Goal: Transaction & Acquisition: Purchase product/service

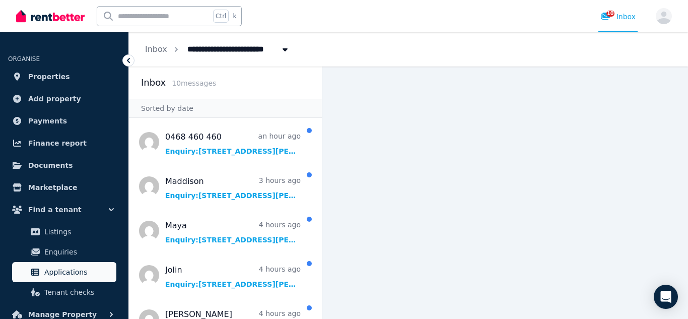
click at [71, 268] on span "Applications" at bounding box center [78, 272] width 68 height 12
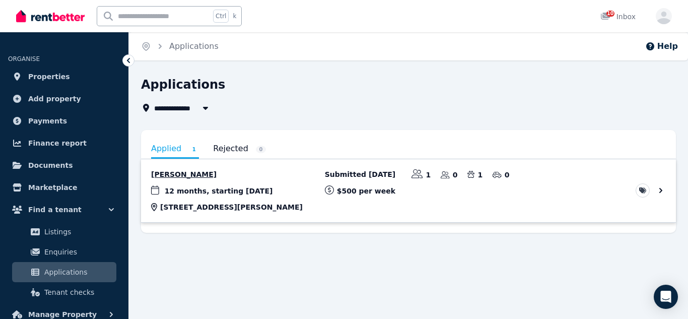
click at [179, 175] on link "View application: Nicaella Macalalad" at bounding box center [408, 190] width 535 height 63
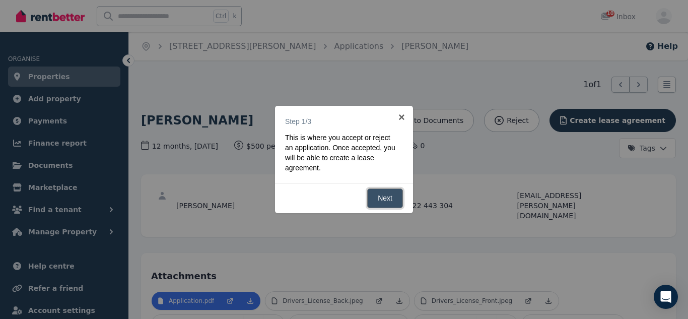
click at [377, 195] on link "Next" at bounding box center [385, 198] width 36 height 20
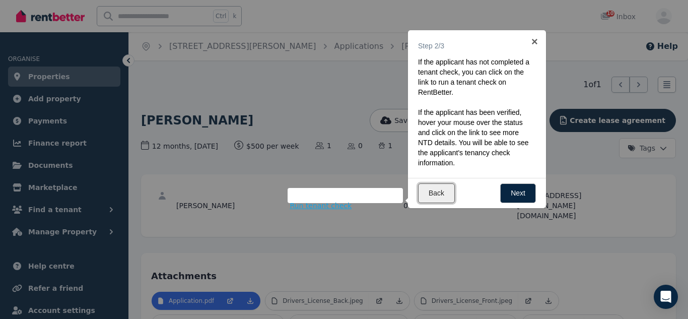
click at [445, 194] on link "Back" at bounding box center [436, 193] width 37 height 20
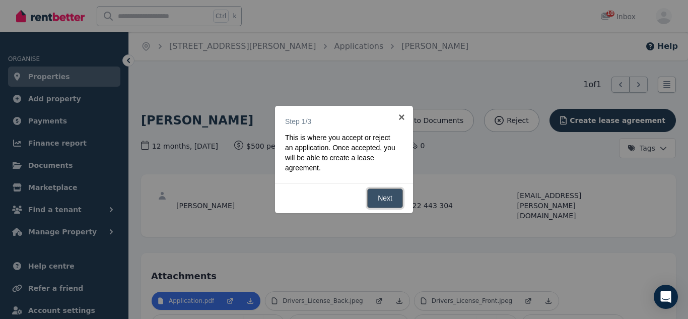
click at [383, 192] on link "Next" at bounding box center [385, 198] width 36 height 20
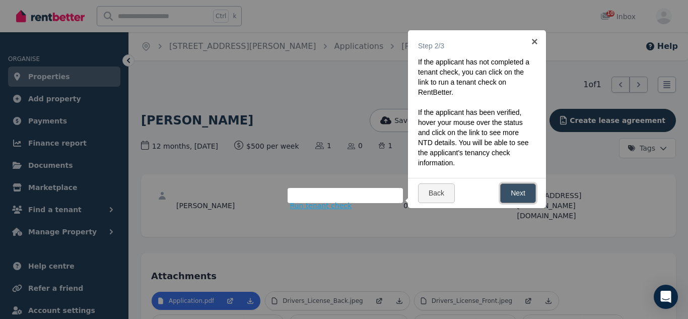
click at [510, 197] on link "Next" at bounding box center [518, 193] width 36 height 20
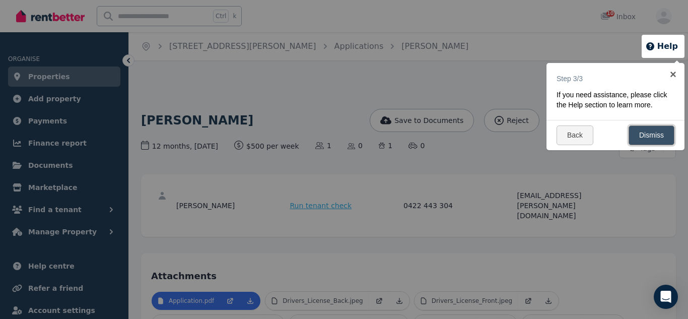
click at [634, 145] on link "Dismiss" at bounding box center [652, 135] width 46 height 20
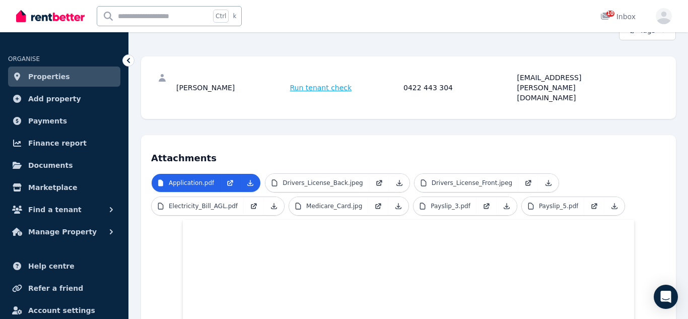
scroll to position [118, 0]
click at [452, 202] on p "Payslip_3.pdf" at bounding box center [451, 206] width 40 height 8
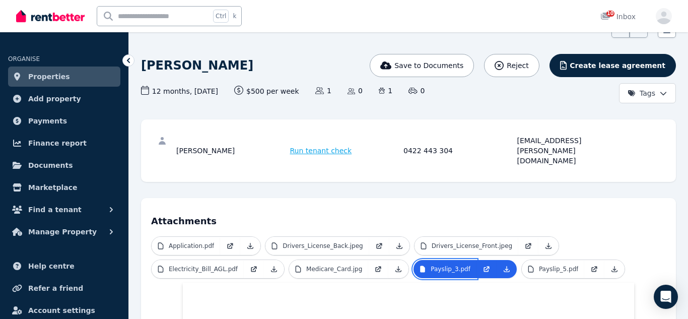
scroll to position [53, 0]
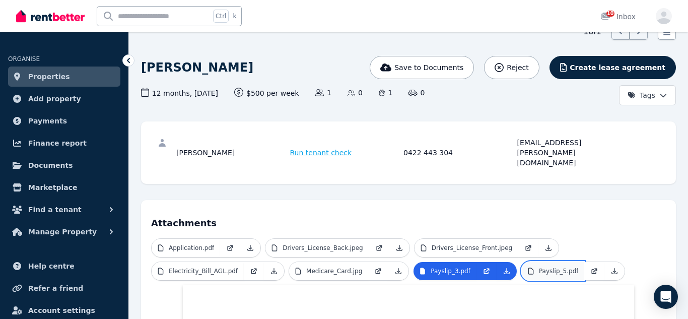
click at [539, 267] on p "Payslip_5.pdf" at bounding box center [559, 271] width 40 height 8
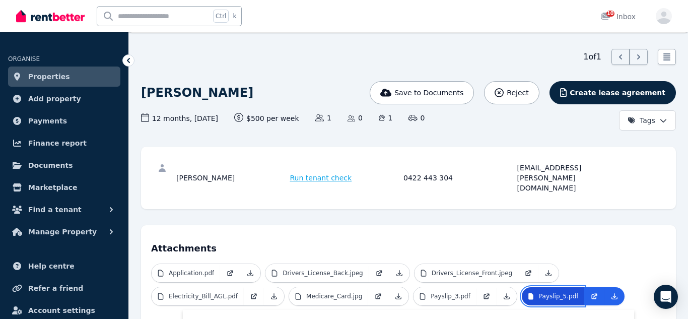
scroll to position [32, 0]
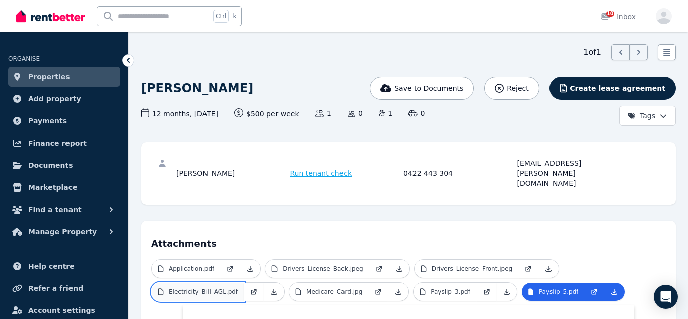
click at [224, 288] on p "Electricity_Bill_AGL.pdf" at bounding box center [203, 292] width 69 height 8
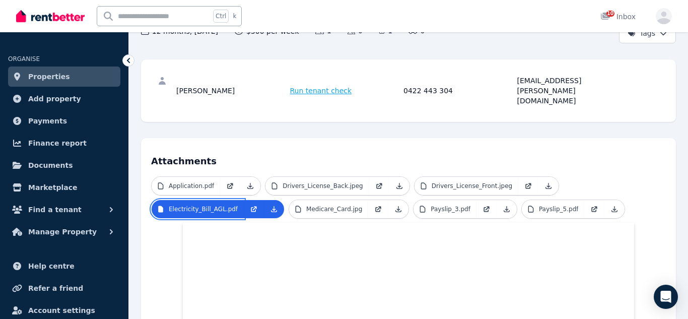
scroll to position [80, 0]
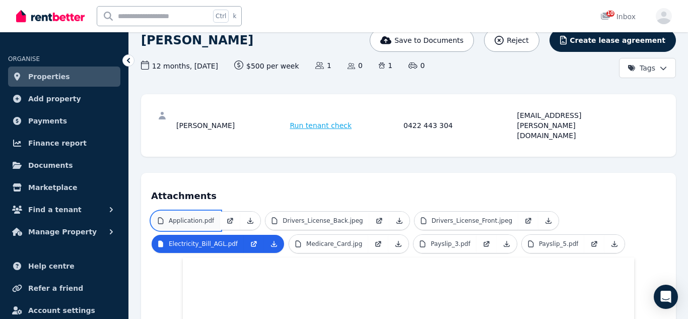
click at [203, 217] on p "Application.pdf" at bounding box center [191, 221] width 45 height 8
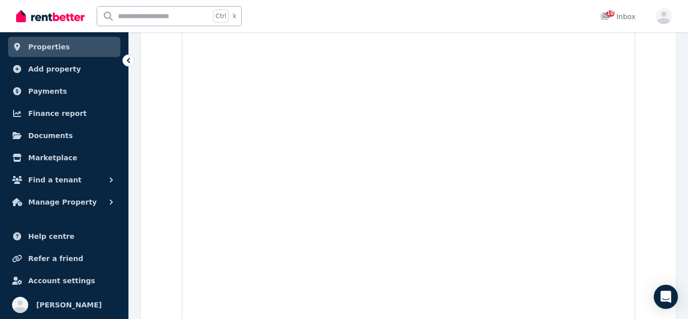
scroll to position [317, 0]
click at [110, 202] on icon "button" at bounding box center [111, 202] width 10 height 10
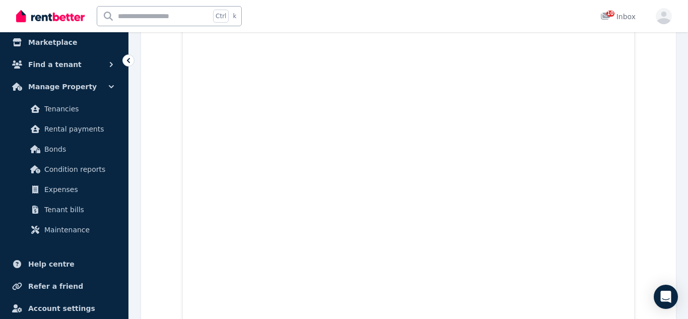
scroll to position [0, 0]
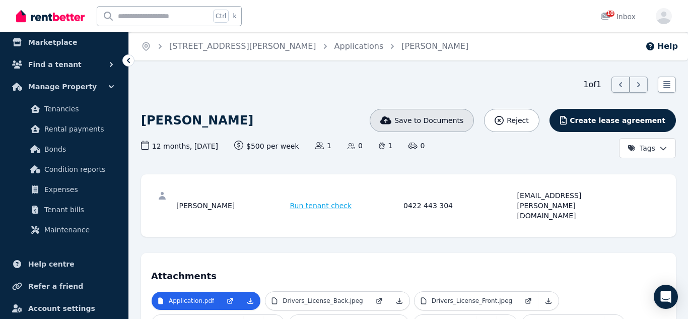
click at [444, 122] on span "Save to Documents" at bounding box center [429, 120] width 69 height 10
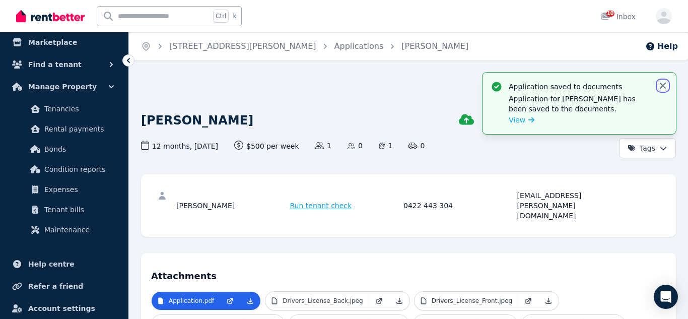
click at [665, 84] on icon "button" at bounding box center [663, 86] width 6 height 6
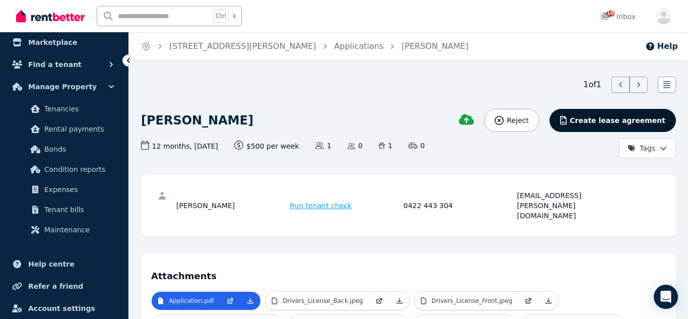
click at [614, 119] on span "Create lease agreement" at bounding box center [618, 120] width 96 height 10
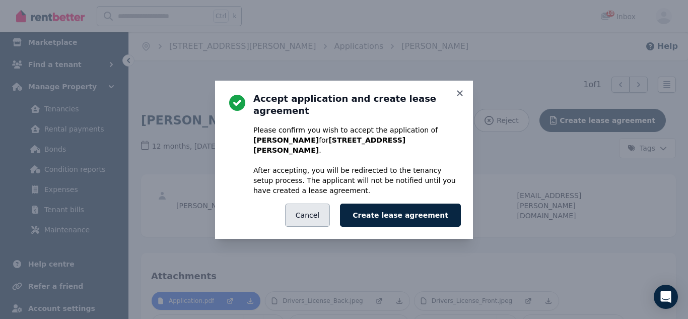
click at [311, 205] on button "Cancel" at bounding box center [307, 215] width 45 height 23
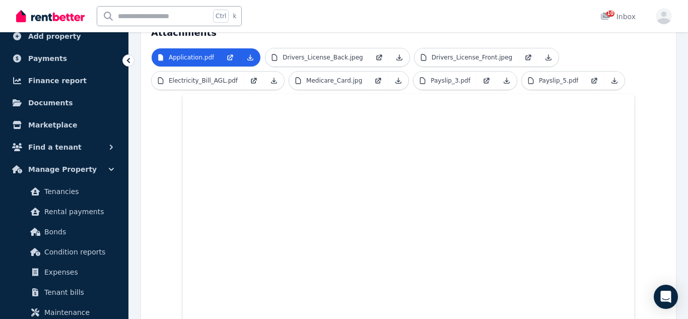
scroll to position [57, 0]
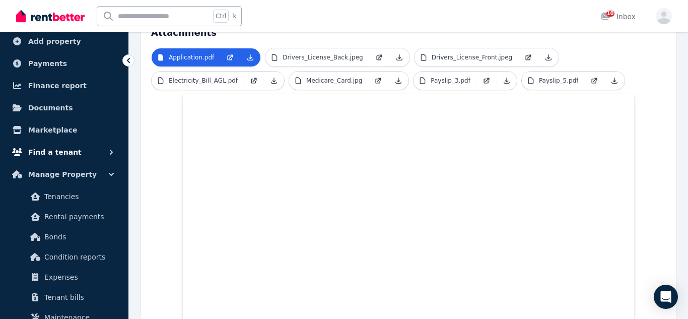
click at [110, 154] on icon "button" at bounding box center [111, 152] width 3 height 5
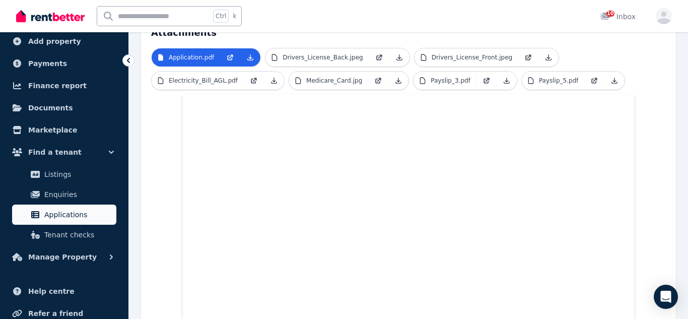
click at [64, 220] on span "Applications" at bounding box center [78, 215] width 68 height 12
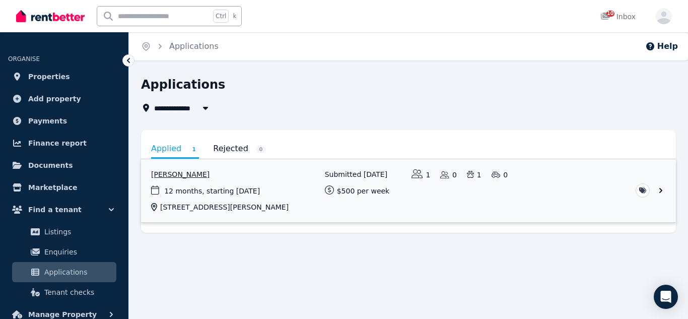
click at [661, 190] on link "View application: Nicaella Macalalad" at bounding box center [408, 190] width 535 height 63
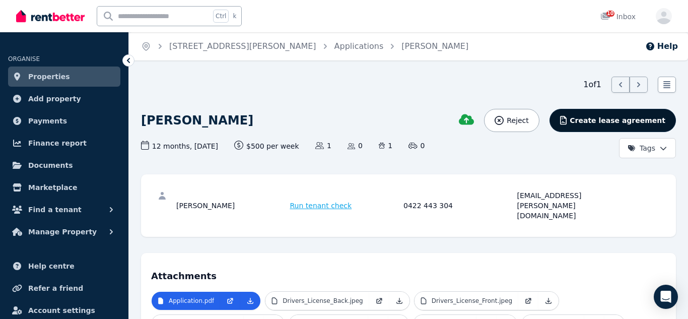
click at [594, 120] on span "Create lease agreement" at bounding box center [618, 120] width 96 height 10
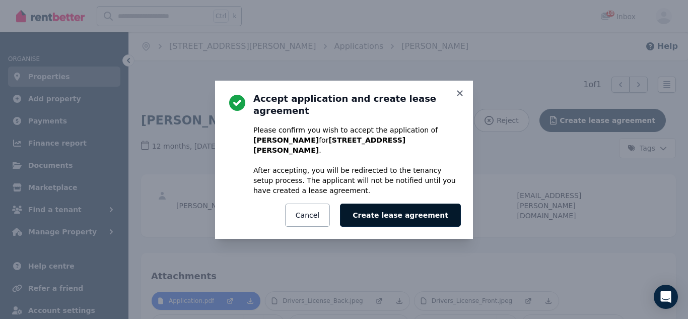
click at [395, 204] on button "Create lease agreement" at bounding box center [400, 215] width 121 height 23
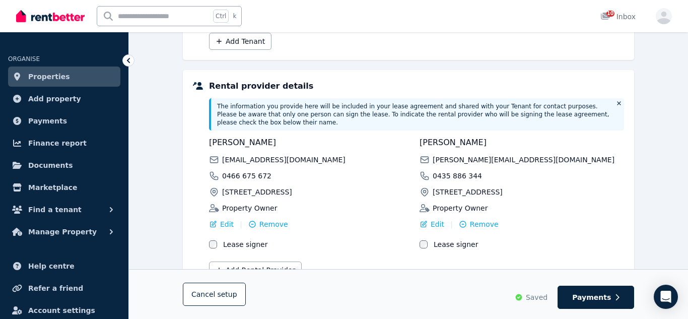
scroll to position [240, 0]
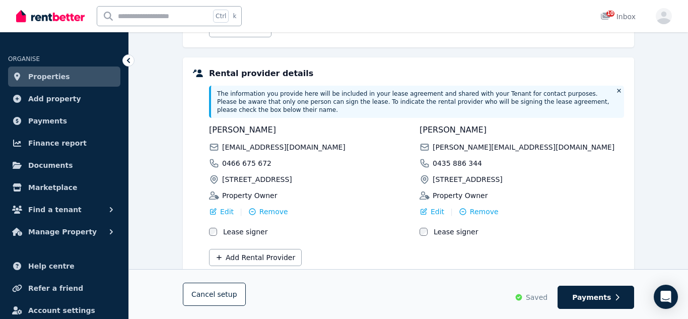
click at [333, 142] on div "[EMAIL_ADDRESS][DOMAIN_NAME]" at bounding box center [311, 147] width 205 height 10
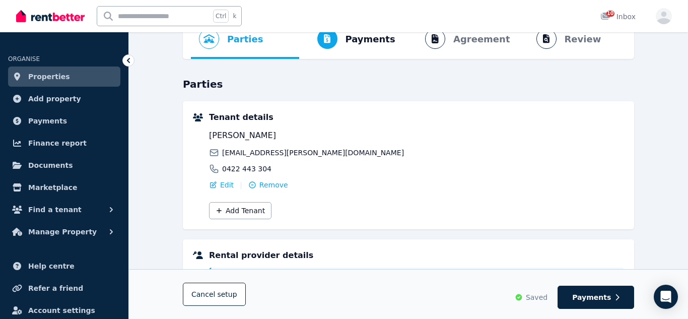
scroll to position [0, 0]
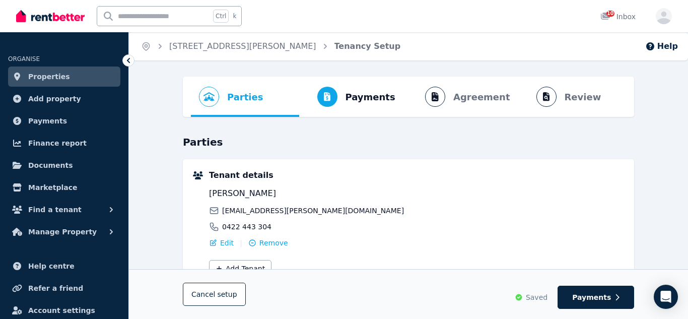
click at [474, 98] on ol "Parties Rental provider and tenant details Payments Bond and rental payments Ag…" at bounding box center [408, 97] width 435 height 40
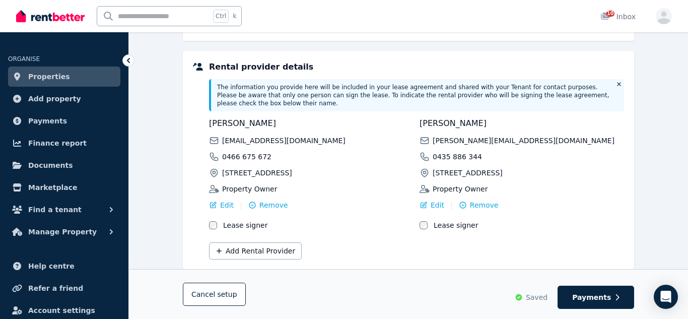
scroll to position [247, 0]
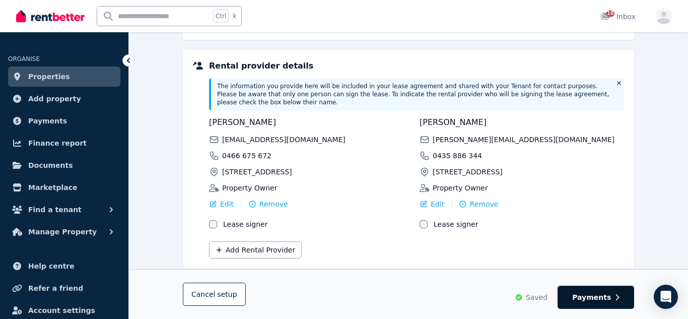
click at [585, 295] on span "Payments" at bounding box center [591, 297] width 39 height 10
select select "**********"
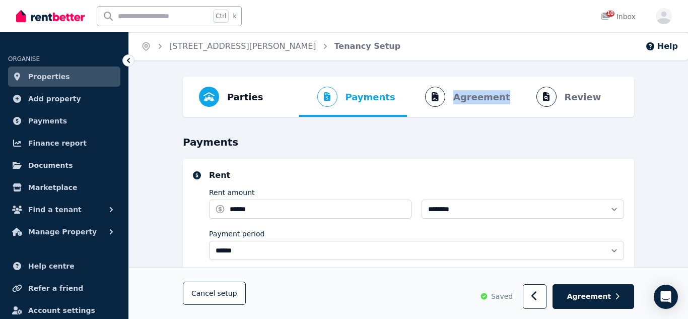
scroll to position [2, 0]
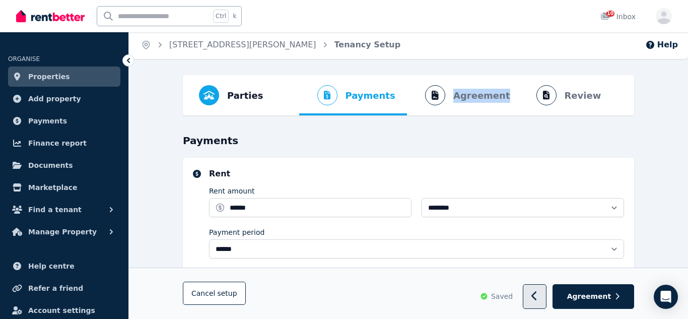
click at [547, 301] on button "button" at bounding box center [535, 297] width 24 height 25
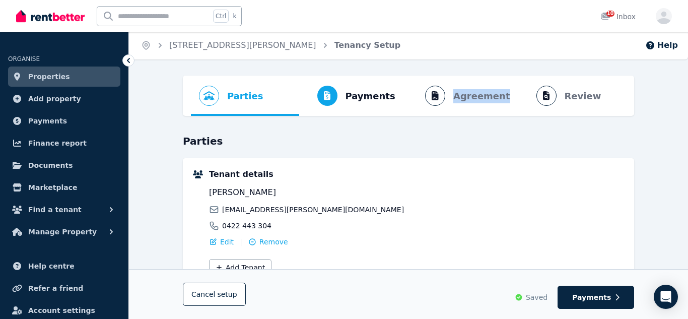
scroll to position [0, 0]
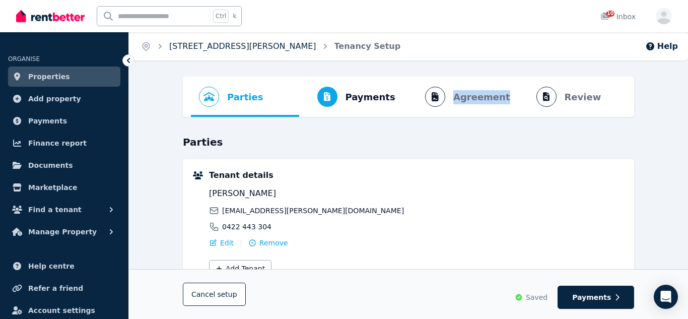
click at [200, 46] on link "[STREET_ADDRESS][PERSON_NAME]" at bounding box center [242, 46] width 147 height 10
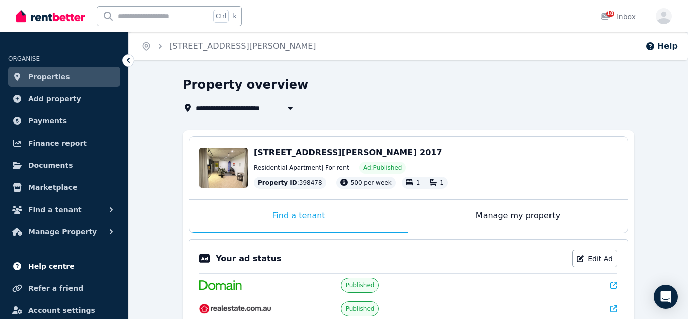
scroll to position [30, 0]
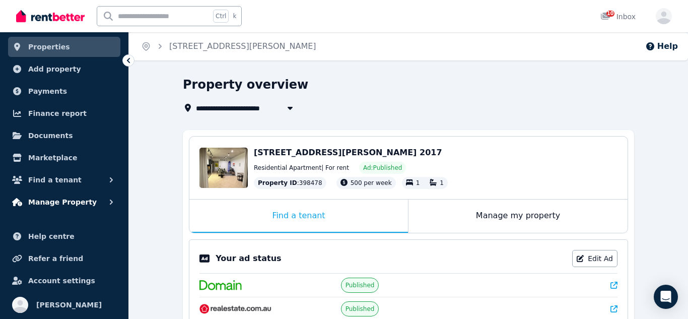
click at [109, 204] on icon "button" at bounding box center [111, 202] width 10 height 10
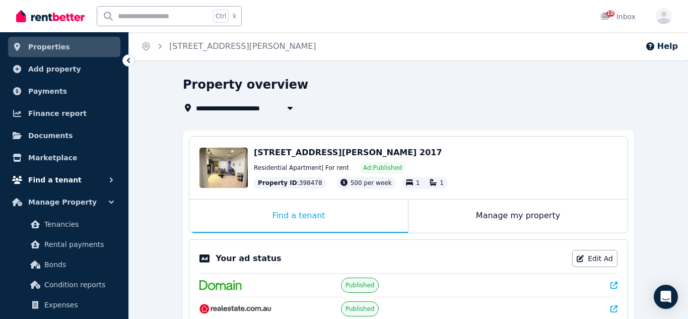
click at [108, 179] on icon "button" at bounding box center [111, 180] width 10 height 10
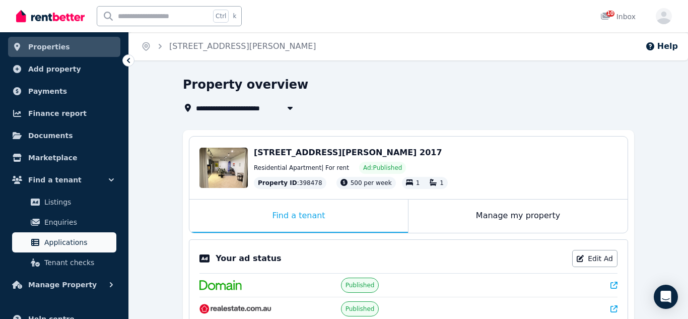
click at [72, 243] on span "Applications" at bounding box center [78, 242] width 68 height 12
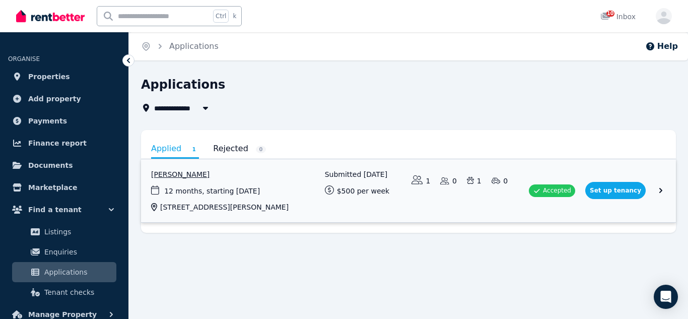
click at [203, 176] on link "View application: Nicaella Macalalad" at bounding box center [408, 190] width 535 height 63
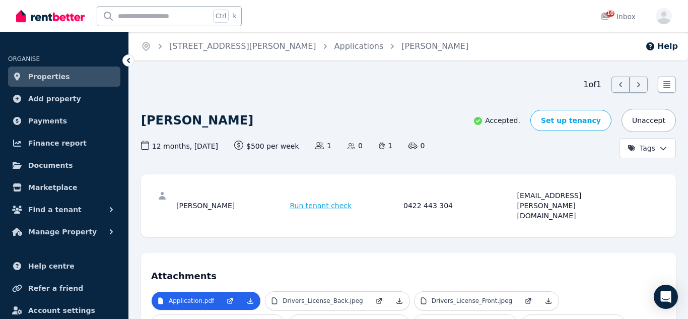
click at [315, 201] on span "Run tenant check" at bounding box center [321, 206] width 62 height 10
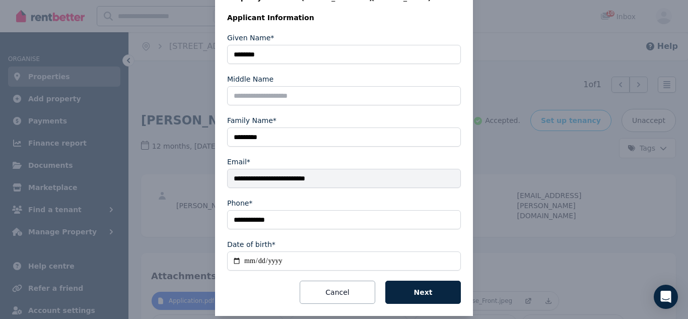
scroll to position [179, 0]
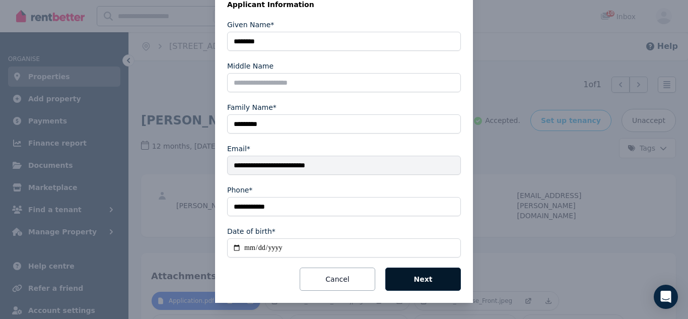
click at [425, 279] on button "Next" at bounding box center [423, 279] width 76 height 23
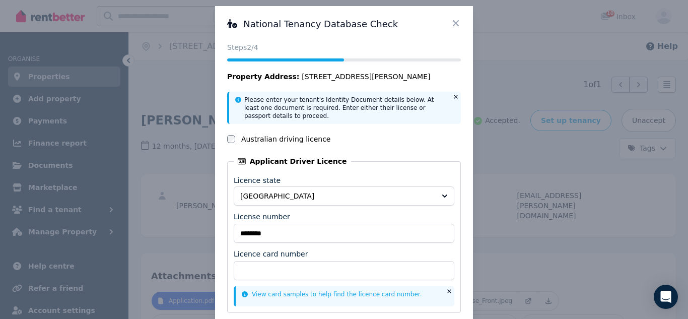
scroll to position [76, 0]
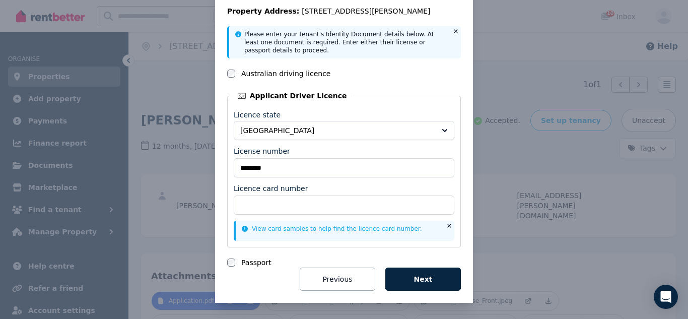
click at [172, 169] on div "National Tenancy Database Check Status Steps 2 /4 Property Address: [STREET_ADD…" at bounding box center [344, 121] width 688 height 395
click at [342, 274] on button "Previous" at bounding box center [338, 279] width 76 height 23
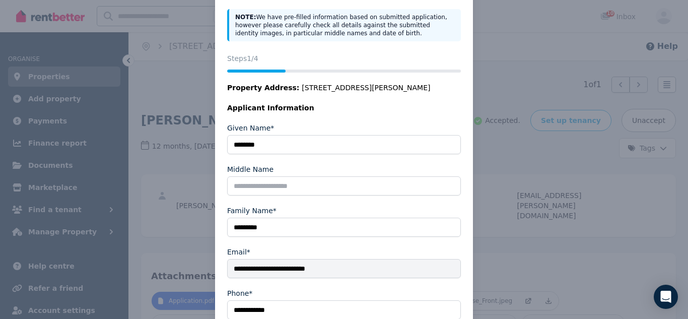
scroll to position [152, 0]
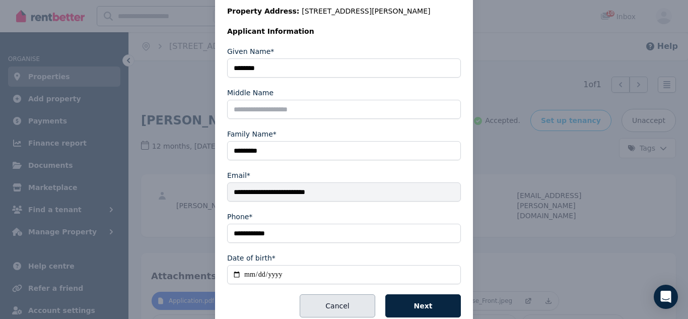
click at [336, 299] on button "Cancel" at bounding box center [338, 305] width 76 height 23
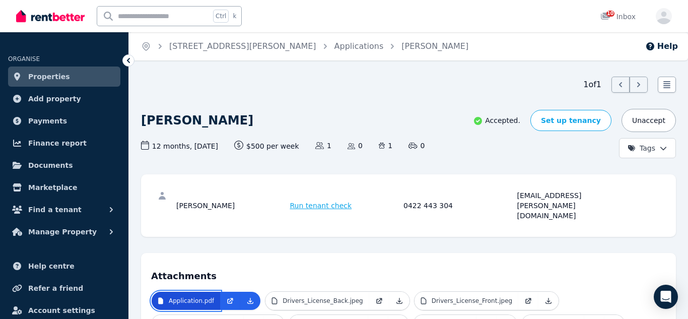
click at [205, 297] on p "Application.pdf" at bounding box center [191, 301] width 45 height 8
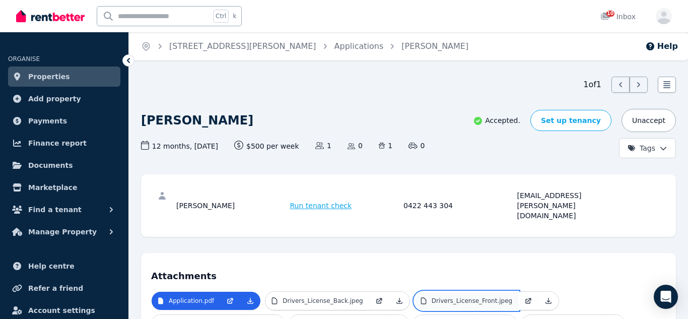
click at [441, 297] on p "Drivers_License_Front.jpeg" at bounding box center [472, 301] width 81 height 8
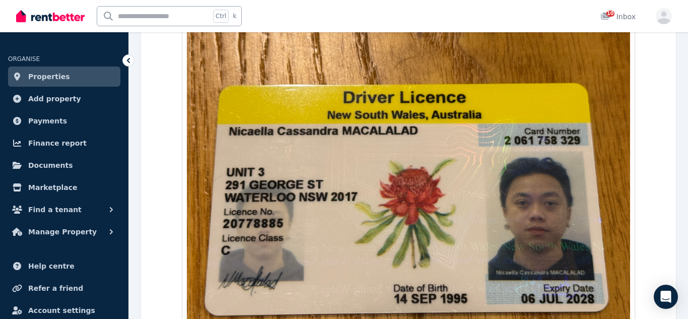
scroll to position [0, 0]
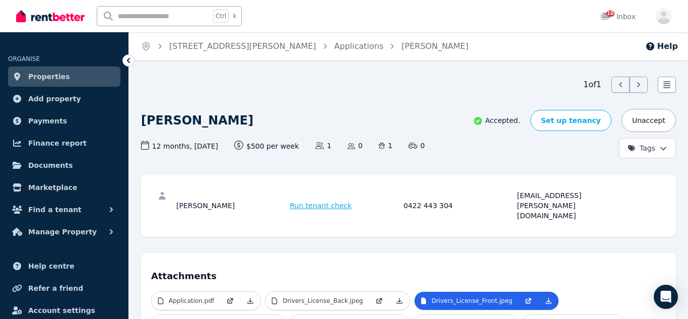
click at [315, 201] on span "Run tenant check" at bounding box center [321, 206] width 62 height 10
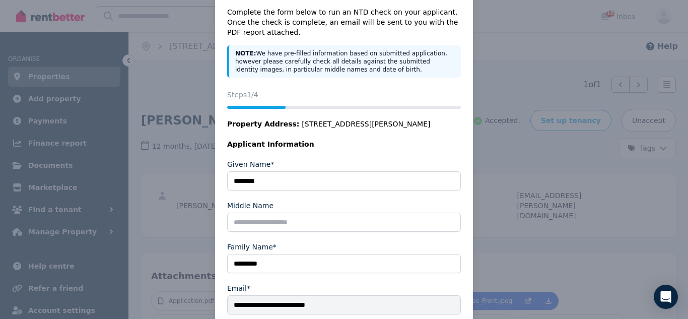
click at [295, 195] on fieldset "**********" at bounding box center [344, 283] width 234 height 248
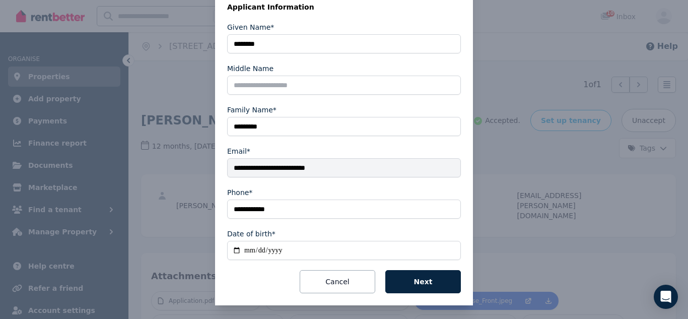
scroll to position [179, 0]
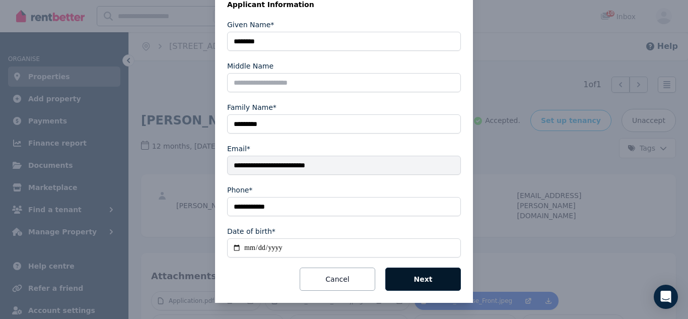
click at [416, 274] on button "Next" at bounding box center [423, 279] width 76 height 23
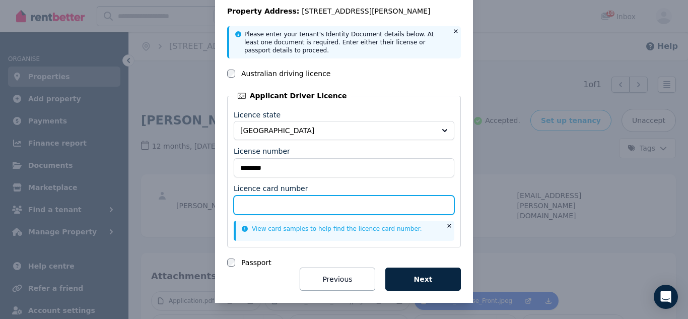
click at [292, 207] on input "Licence card number" at bounding box center [344, 205] width 221 height 19
type input "**********"
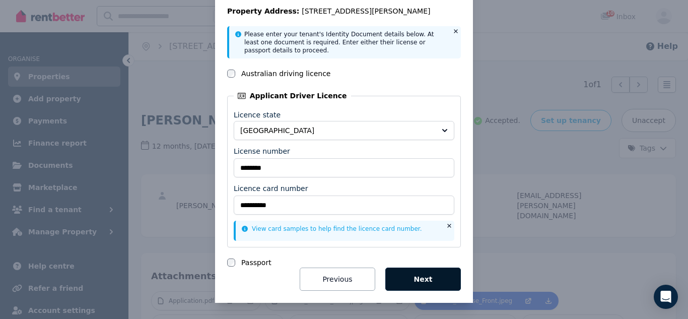
click at [398, 279] on button "Next" at bounding box center [423, 279] width 76 height 23
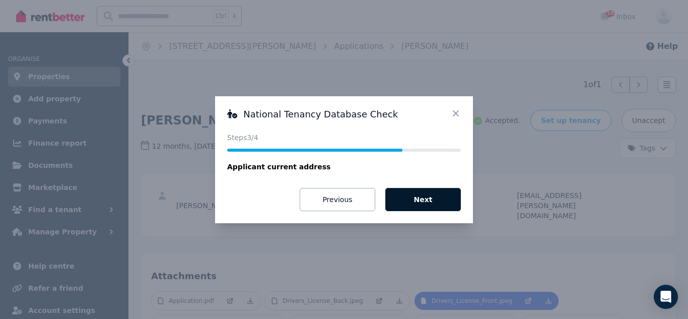
scroll to position [0, 0]
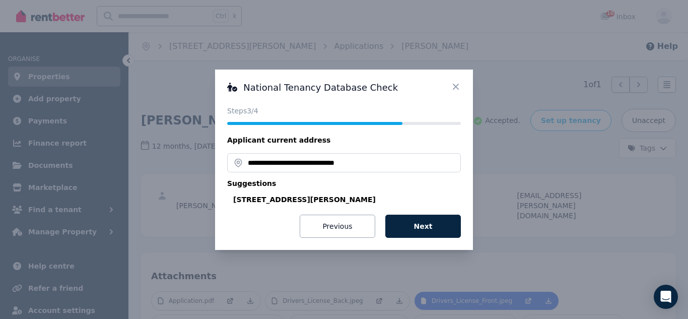
click at [341, 201] on div "[STREET_ADDRESS][PERSON_NAME]" at bounding box center [347, 199] width 228 height 10
type input "**********"
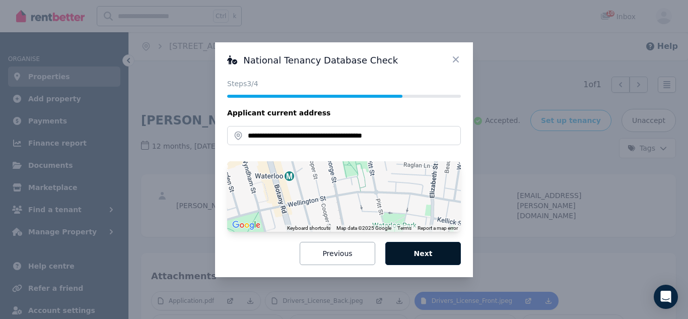
click at [416, 253] on button "Next" at bounding box center [423, 253] width 76 height 23
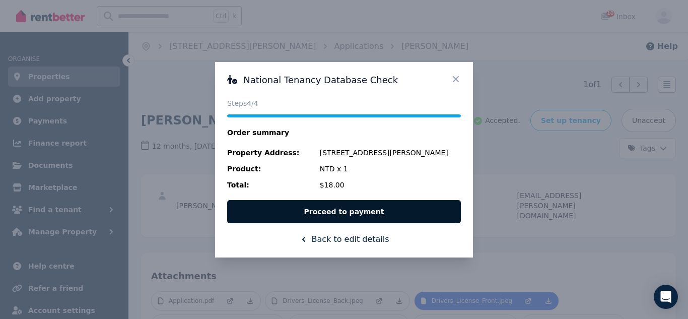
click at [348, 210] on button "Proceed to payment" at bounding box center [344, 211] width 234 height 23
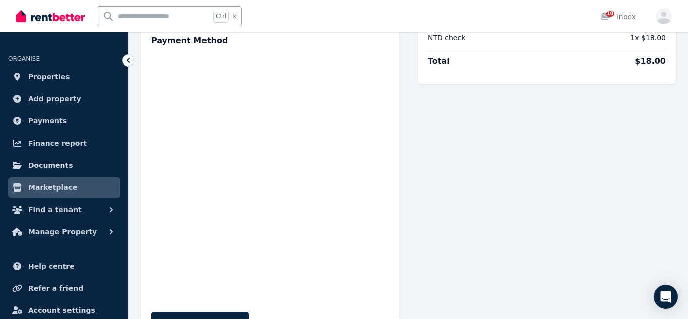
scroll to position [89, 0]
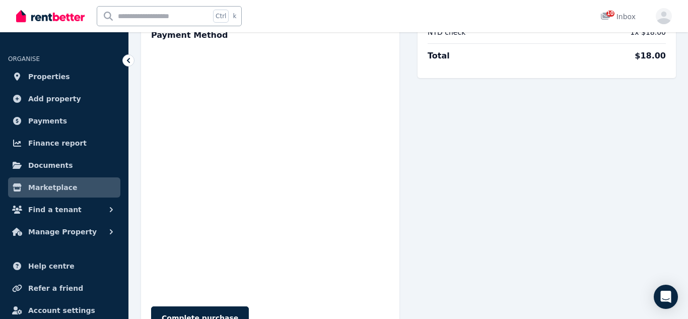
click at [473, 230] on div "Order Details NTD check 1 x $18.00 Total $18.00" at bounding box center [547, 164] width 258 height 352
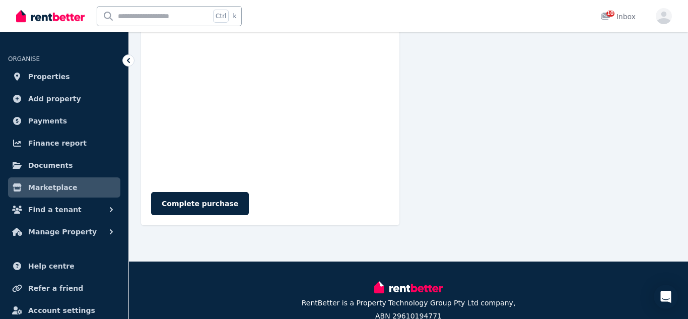
scroll to position [206, 0]
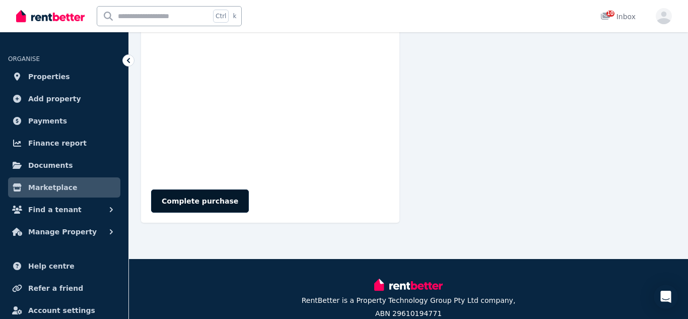
click at [212, 198] on button "Complete purchase" at bounding box center [200, 200] width 98 height 23
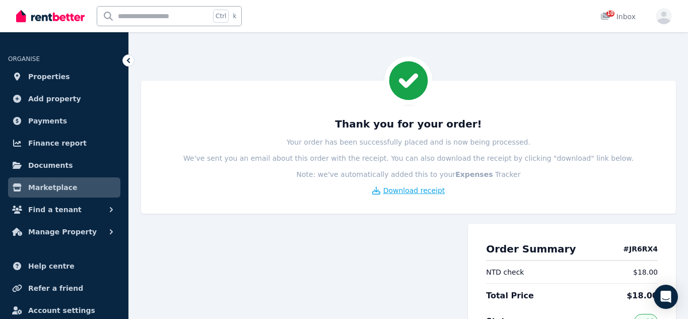
click at [392, 190] on span "Download receipt" at bounding box center [414, 190] width 62 height 10
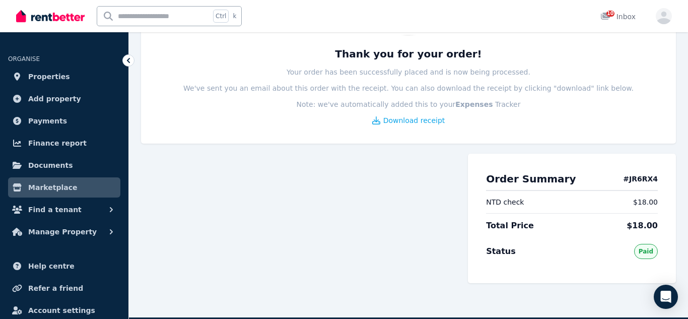
scroll to position [71, 0]
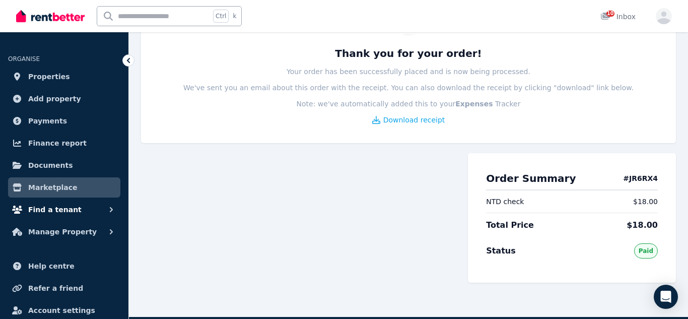
click at [109, 211] on icon "button" at bounding box center [111, 210] width 10 height 10
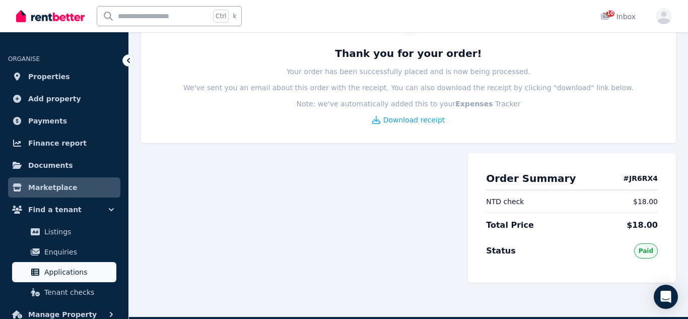
click at [74, 276] on span "Applications" at bounding box center [78, 272] width 68 height 12
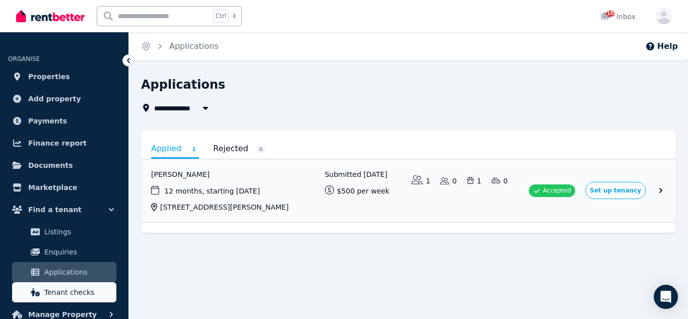
click at [70, 294] on span "Tenant checks" at bounding box center [78, 292] width 68 height 12
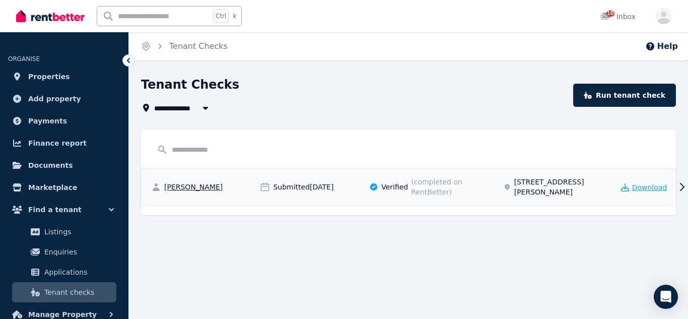
click at [650, 182] on span "Download" at bounding box center [649, 187] width 35 height 10
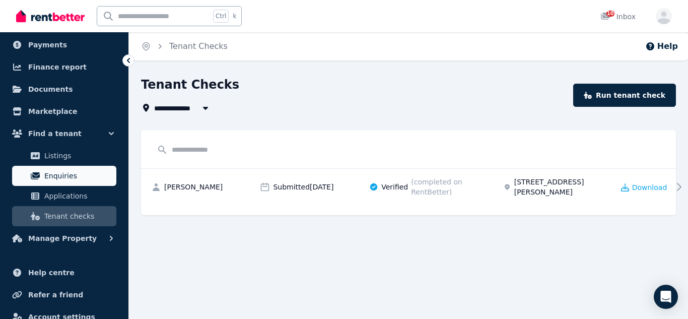
scroll to position [79, 0]
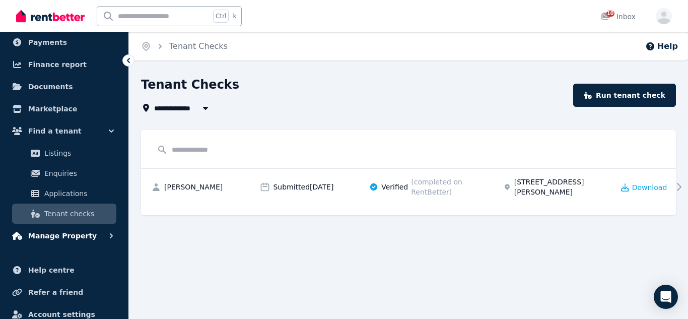
click at [109, 235] on icon "button" at bounding box center [111, 236] width 10 height 10
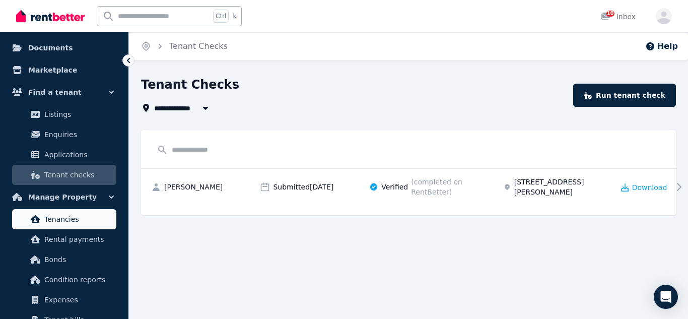
scroll to position [129, 0]
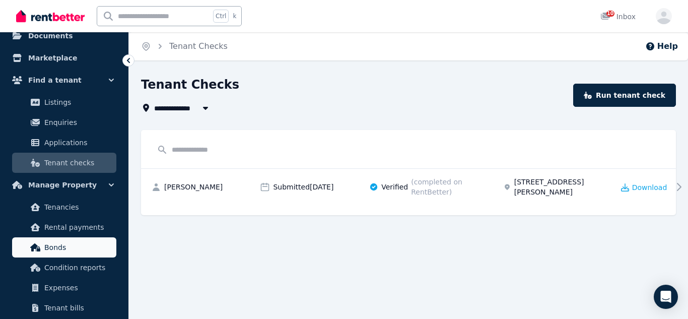
click at [59, 252] on span "Bonds" at bounding box center [78, 247] width 68 height 12
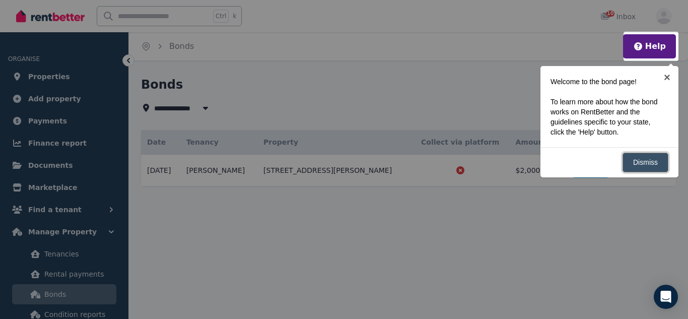
click at [648, 154] on link "Dismiss" at bounding box center [646, 163] width 46 height 20
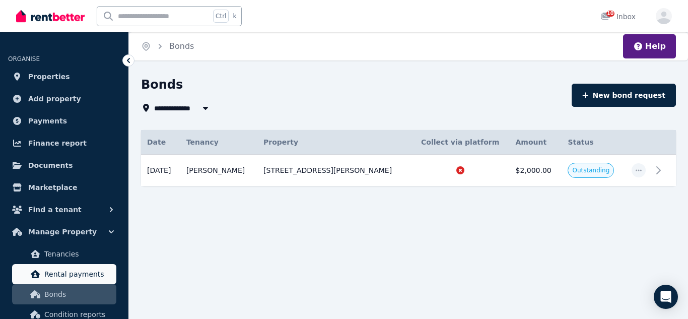
click at [79, 275] on span "Rental payments" at bounding box center [78, 274] width 68 height 12
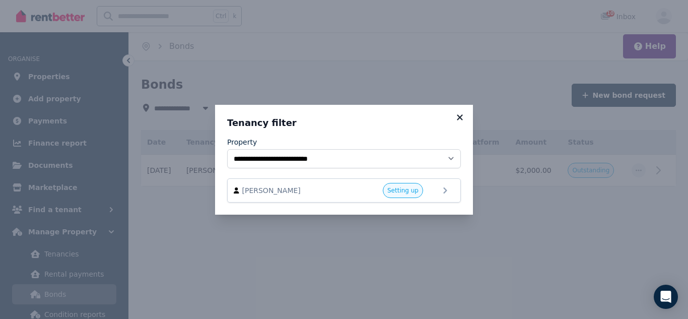
click at [462, 118] on icon at bounding box center [460, 117] width 6 height 6
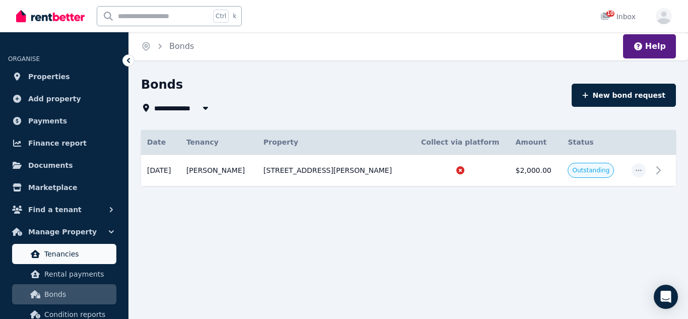
click at [51, 254] on span "Tenancies" at bounding box center [78, 254] width 68 height 12
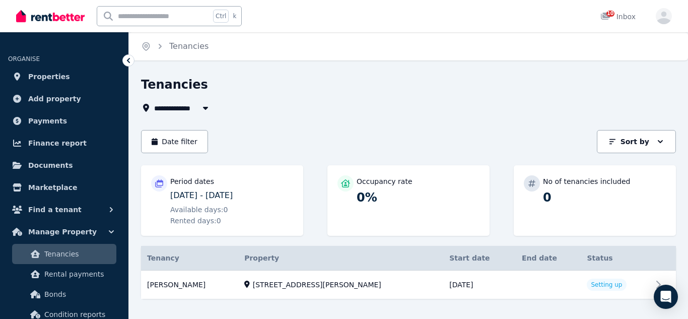
scroll to position [16, 0]
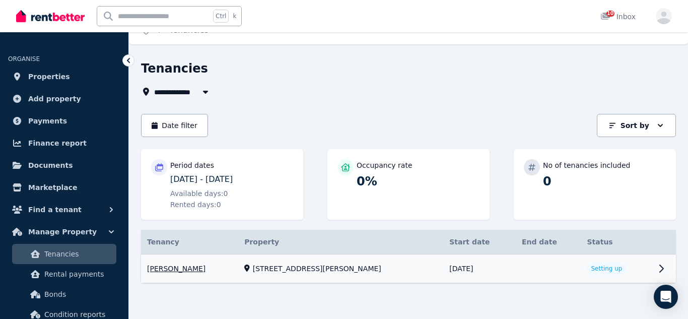
click at [600, 267] on link "View property details" at bounding box center [408, 268] width 535 height 29
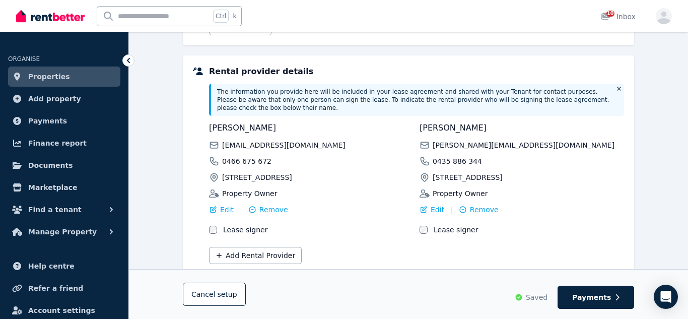
scroll to position [276, 0]
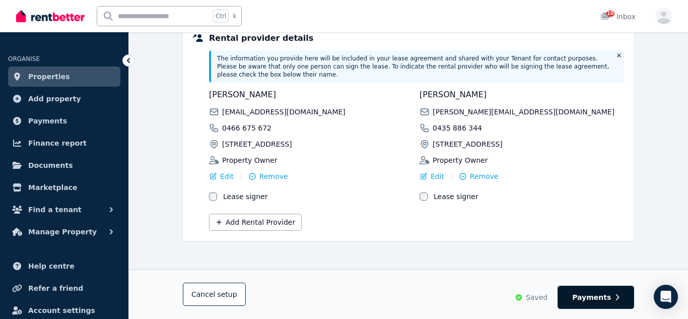
click at [587, 301] on span "Payments" at bounding box center [591, 297] width 39 height 10
select select "**********"
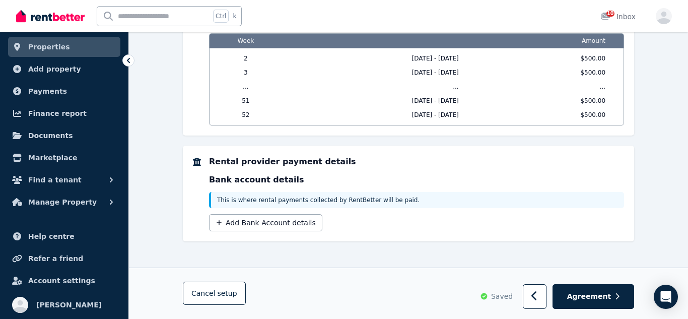
scroll to position [1117, 0]
